Goal: Use online tool/utility: Utilize a website feature to perform a specific function

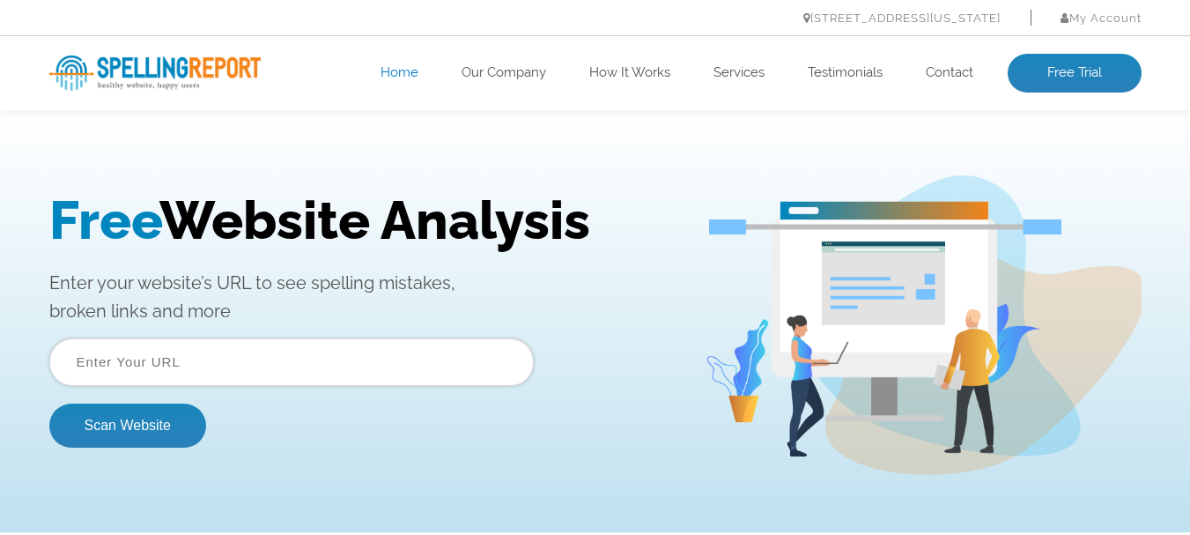
click at [374, 358] on input "text" at bounding box center [291, 362] width 485 height 48
paste input "booking.com"
type input "booking.com"
click at [124, 433] on button "Scan Website" at bounding box center [127, 425] width 157 height 44
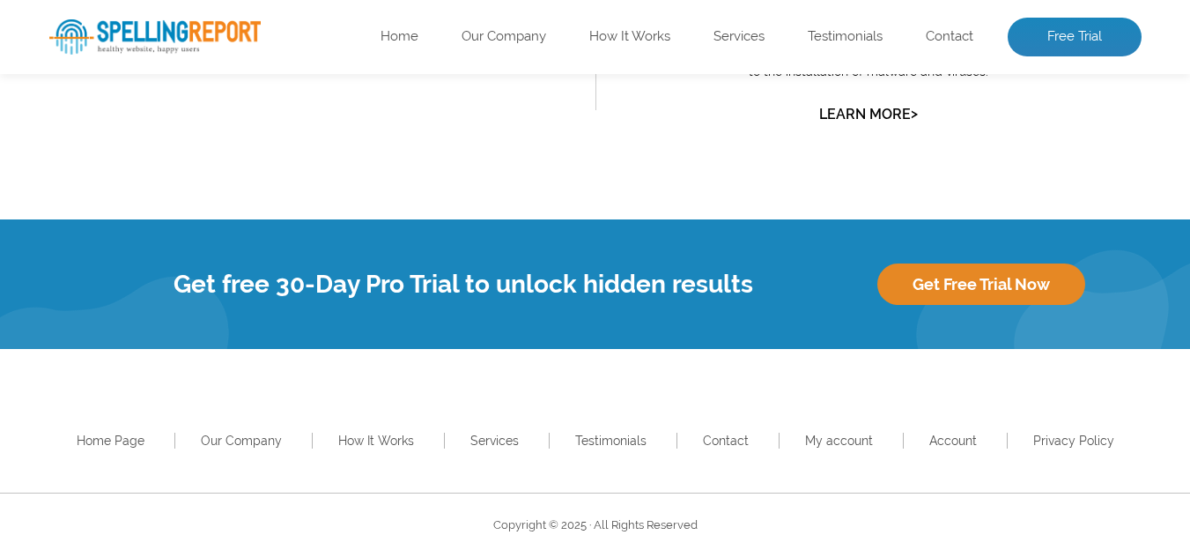
scroll to position [2007, 0]
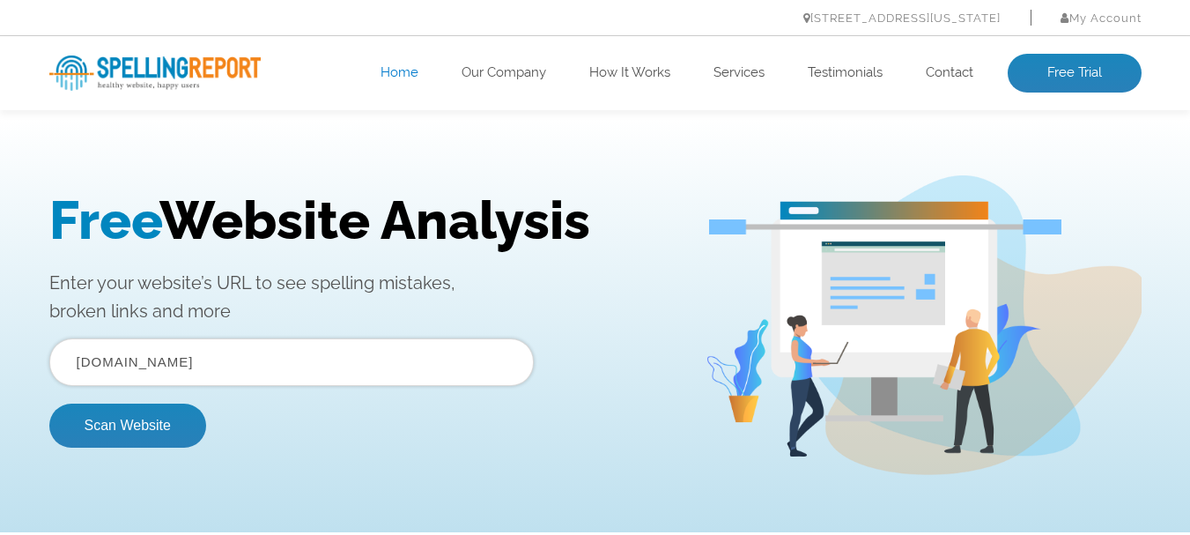
click at [321, 353] on input "[DOMAIN_NAME]" at bounding box center [291, 362] width 485 height 48
drag, startPoint x: 315, startPoint y: 360, endPoint x: 0, endPoint y: 303, distance: 320.5
click at [0, 303] on div "Free Website Analysis Enter your website’s URL to see spelling mistakes, broken…" at bounding box center [595, 325] width 1190 height 414
paste input "[URL][DOMAIN_NAME]"
type input "[URL][DOMAIN_NAME]"
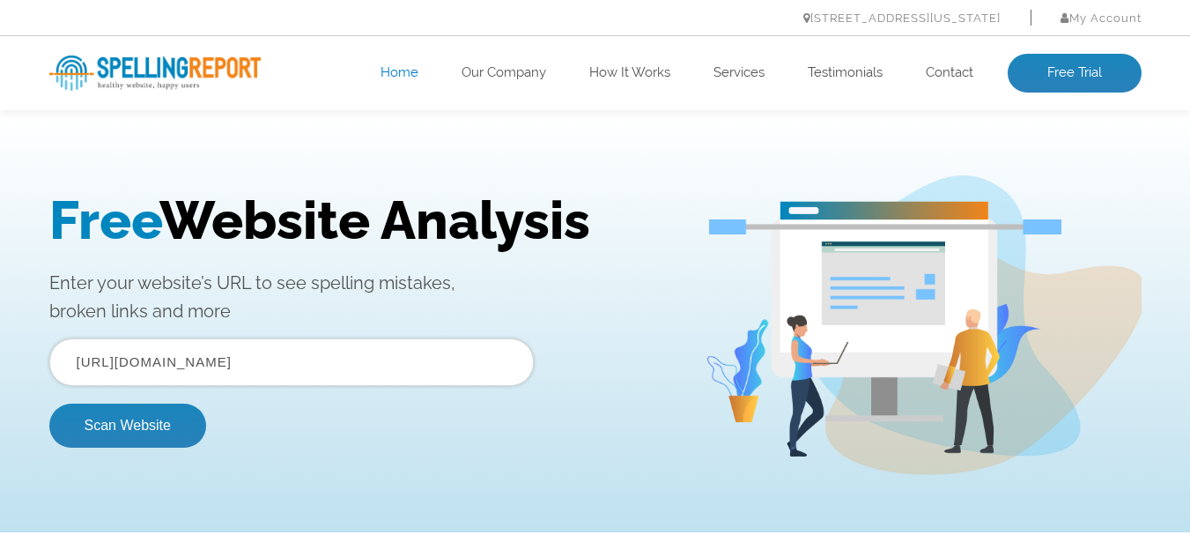
drag, startPoint x: 273, startPoint y: 302, endPoint x: 0, endPoint y: 258, distance: 276.6
click at [0, 258] on div "Free Website Analysis Enter your website’s URL to see spelling mistakes, broken…" at bounding box center [595, 325] width 1190 height 414
copy p "Enter your website’s URL to see spelling mistakes, broken links and more"
click at [181, 435] on button "Scan Website" at bounding box center [127, 425] width 157 height 44
